Goal: Download file/media

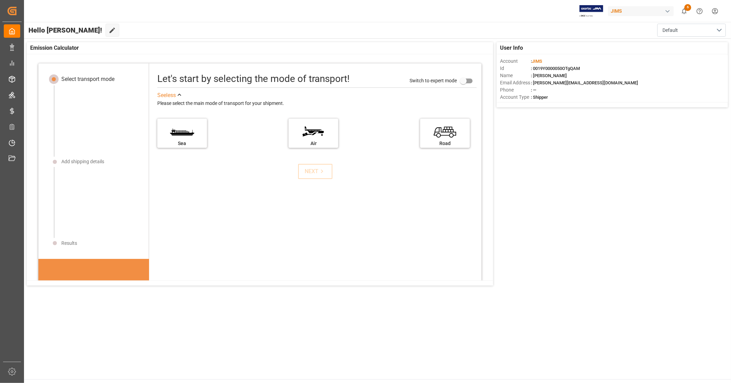
click at [86, 80] on div "Select transport mode" at bounding box center [87, 79] width 53 height 8
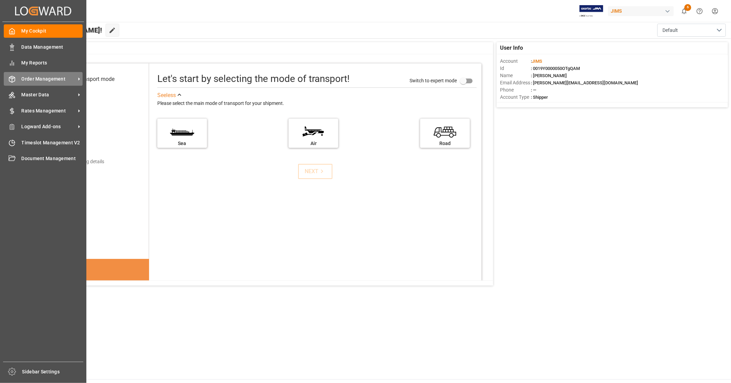
click at [60, 79] on span "Order Management" at bounding box center [49, 78] width 54 height 7
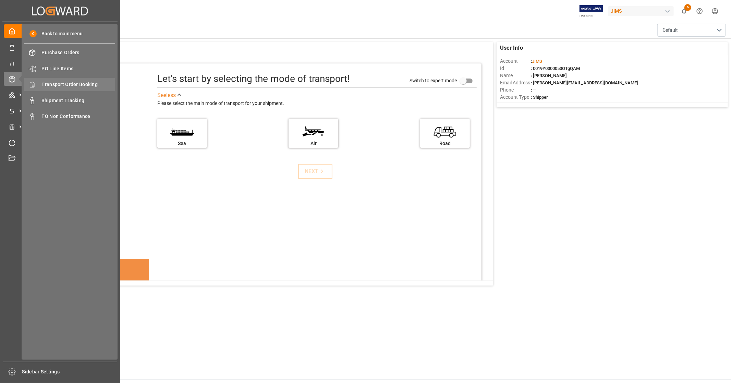
click at [88, 85] on span "Transport Order Booking" at bounding box center [79, 84] width 74 height 7
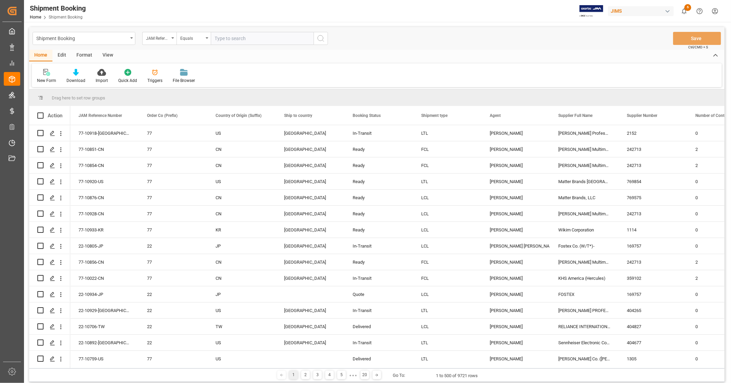
click at [109, 56] on div "View" at bounding box center [107, 56] width 21 height 12
click at [47, 72] on icon at bounding box center [43, 72] width 7 height 7
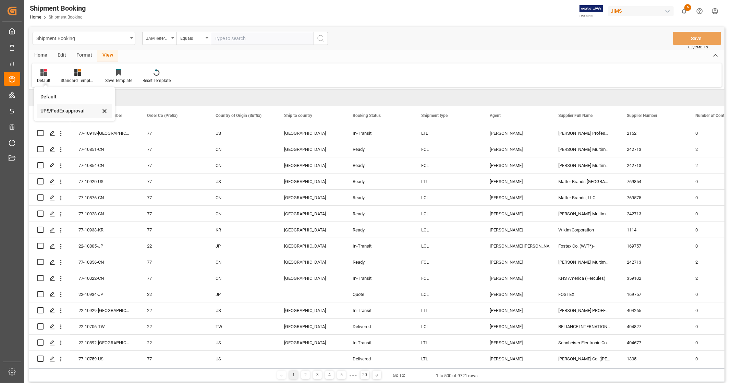
click at [64, 113] on div "UPS/FedEx approval" at bounding box center [70, 110] width 60 height 7
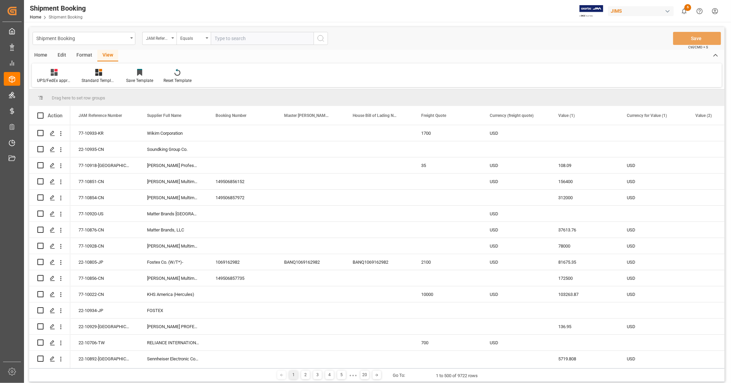
click at [39, 53] on div "Home" at bounding box center [40, 56] width 23 height 12
click at [75, 75] on icon at bounding box center [76, 72] width 6 height 7
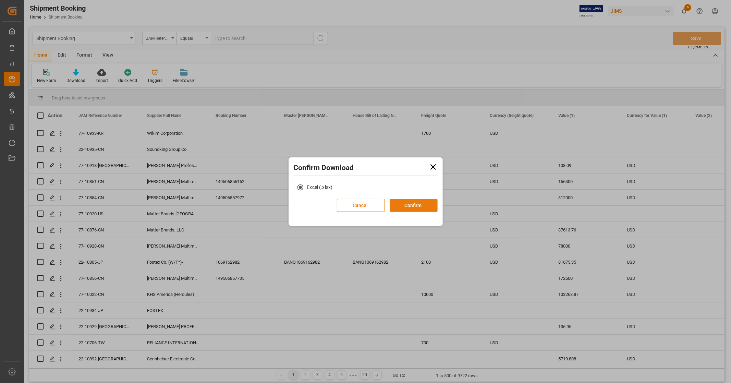
click at [419, 203] on button "Confirm" at bounding box center [414, 205] width 48 height 13
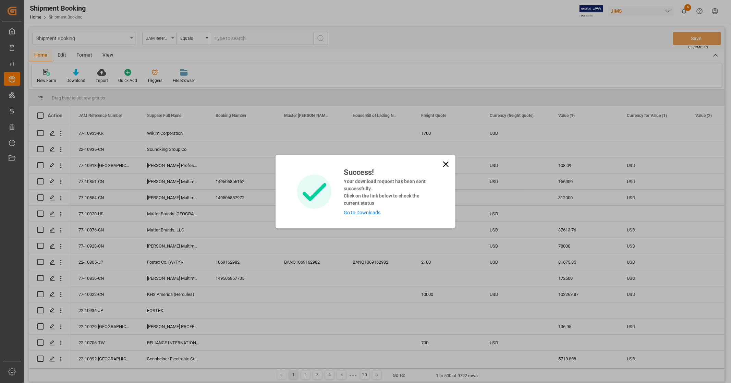
click at [379, 211] on link "Go to Downloads" at bounding box center [362, 212] width 37 height 5
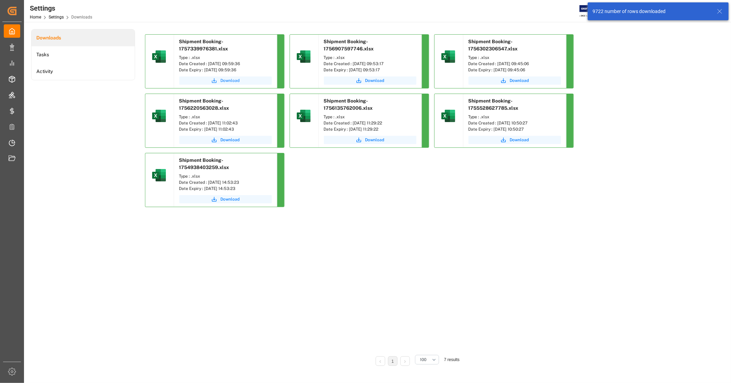
click at [221, 82] on span "Download" at bounding box center [230, 81] width 19 height 6
